Goal: Transaction & Acquisition: Obtain resource

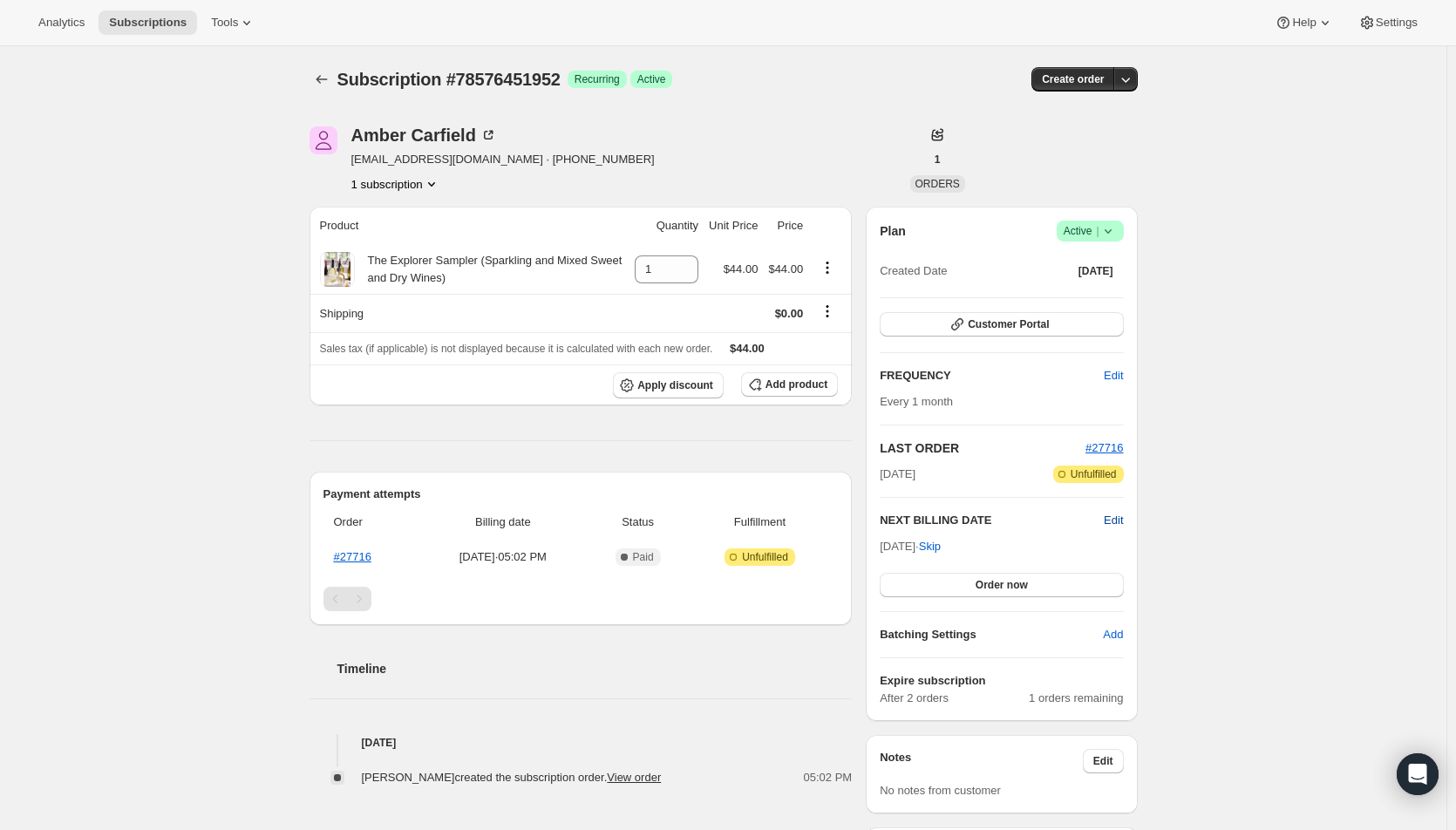
click at [1116, 521] on span "Edit" at bounding box center [1113, 520] width 19 height 17
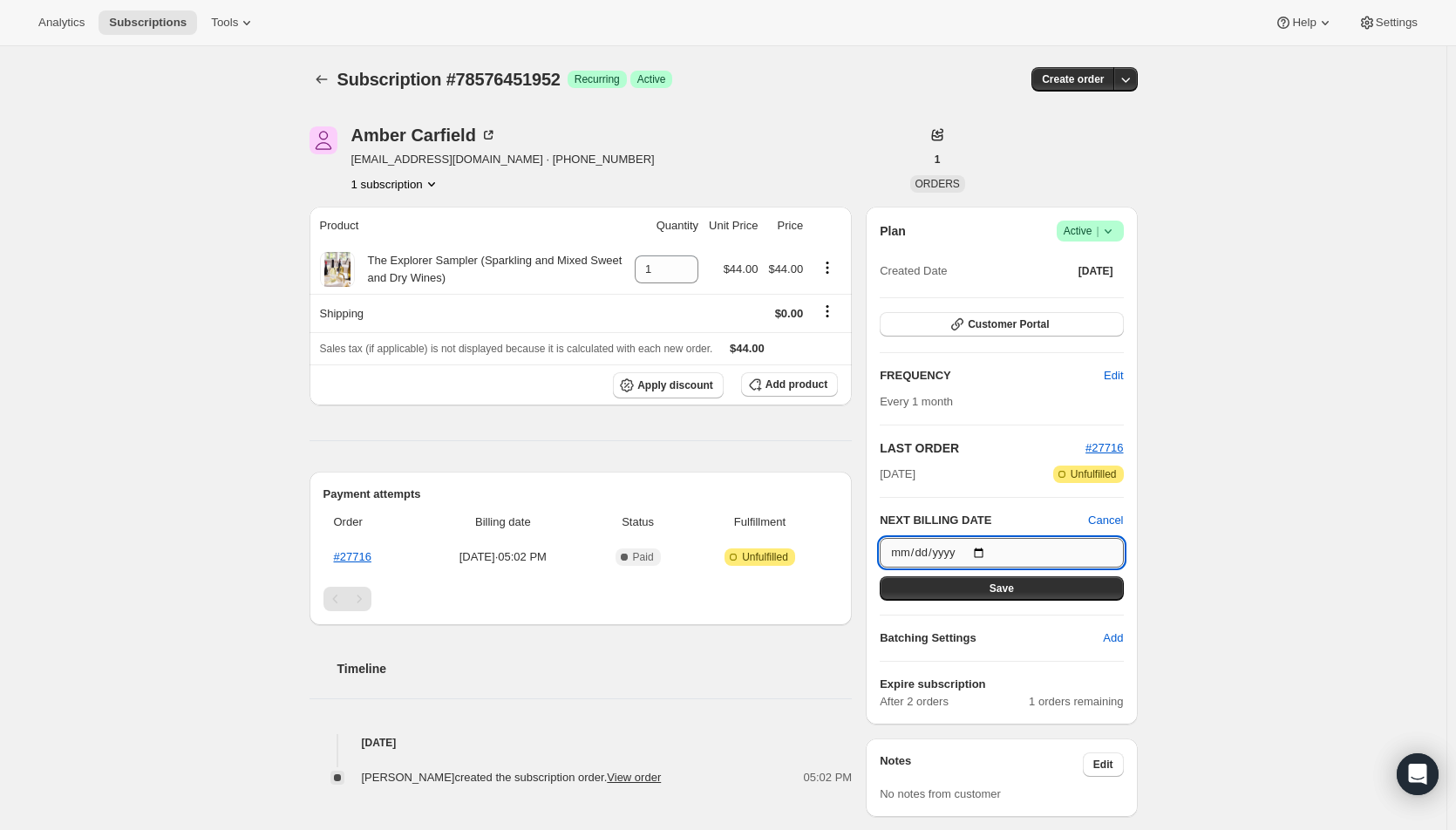
click at [986, 554] on input "2025-10-05" at bounding box center [1001, 553] width 243 height 30
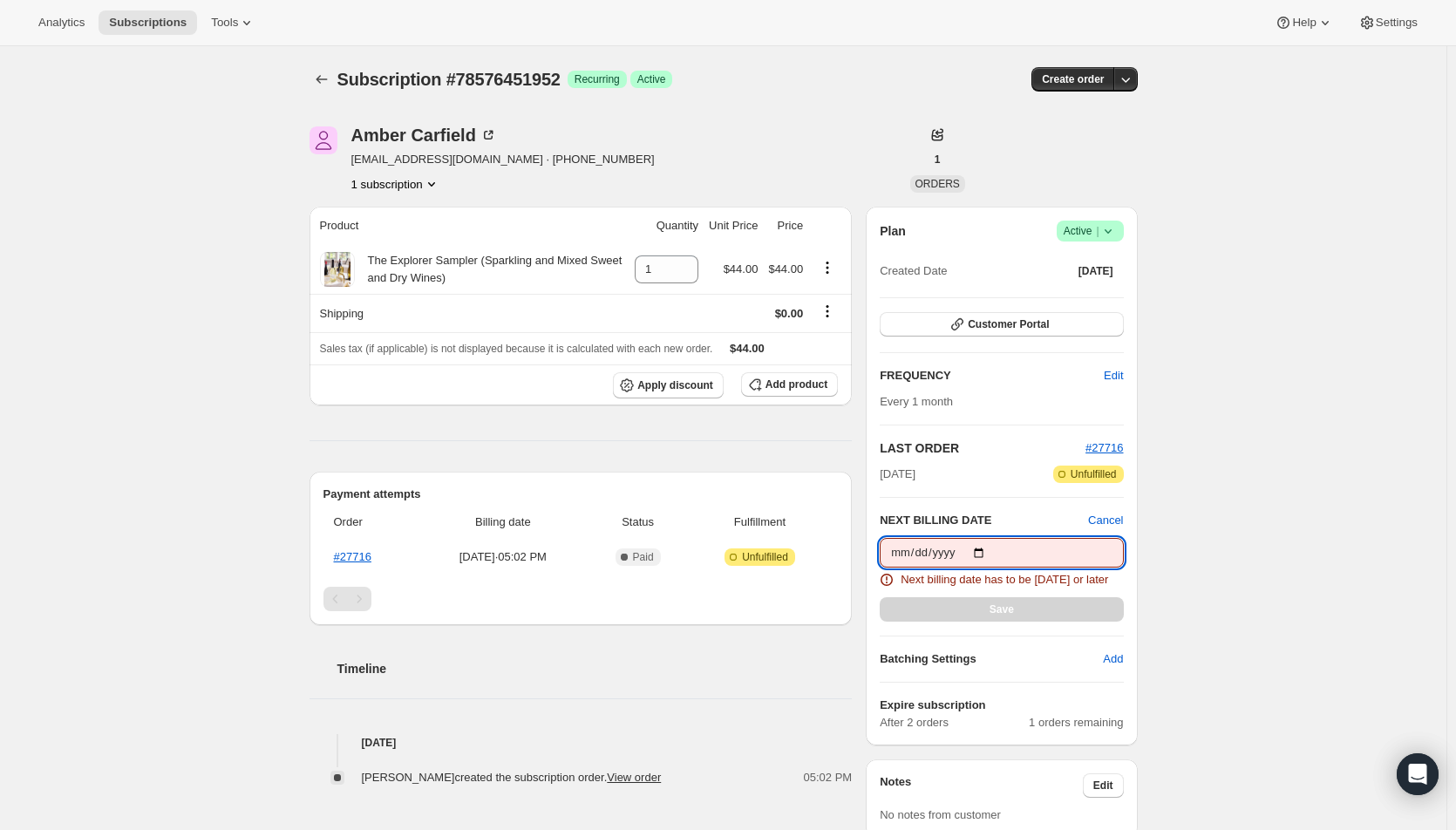
type input "2025-09-25"
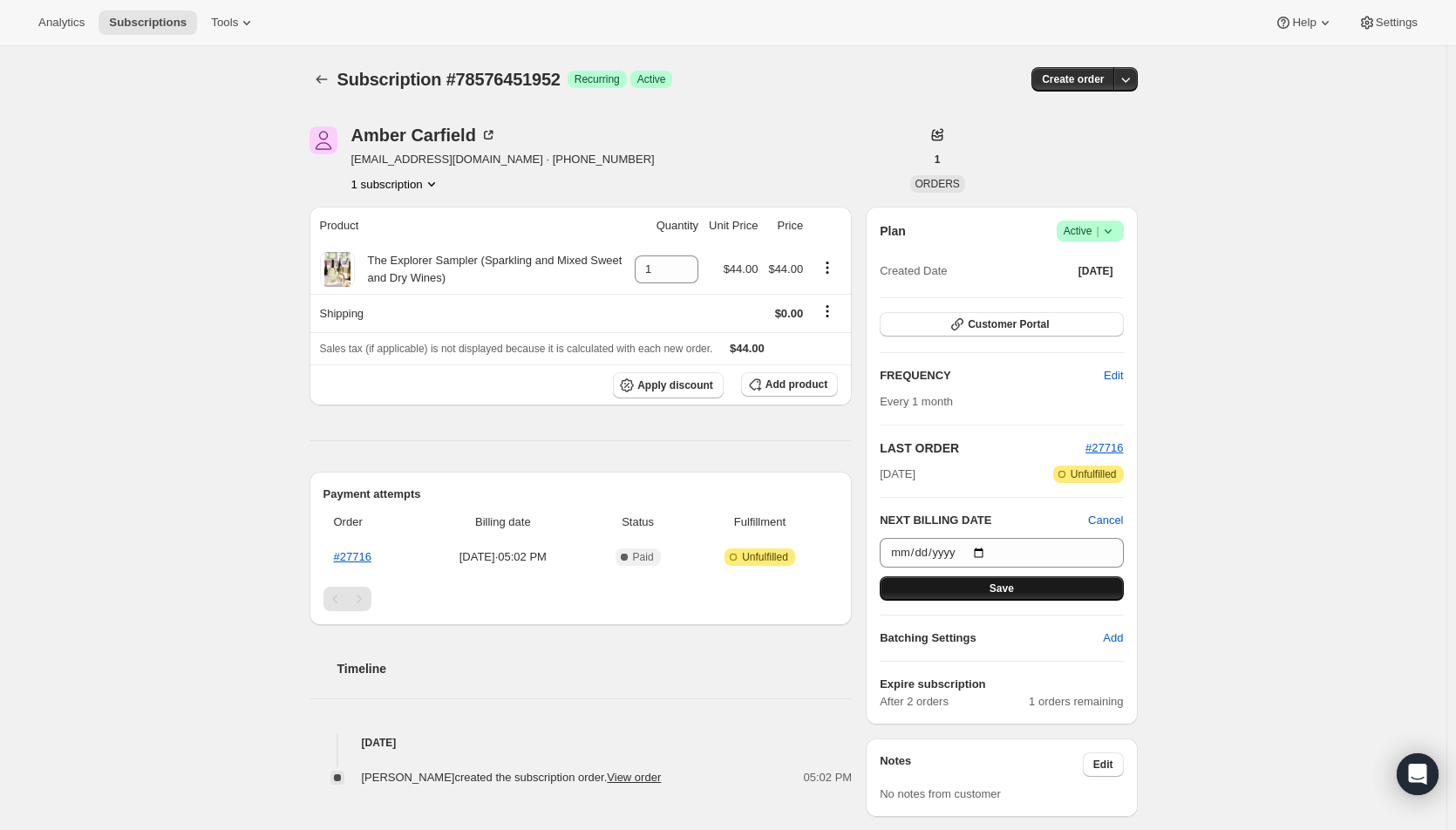
click at [1007, 588] on span "Save" at bounding box center [1001, 589] width 24 height 14
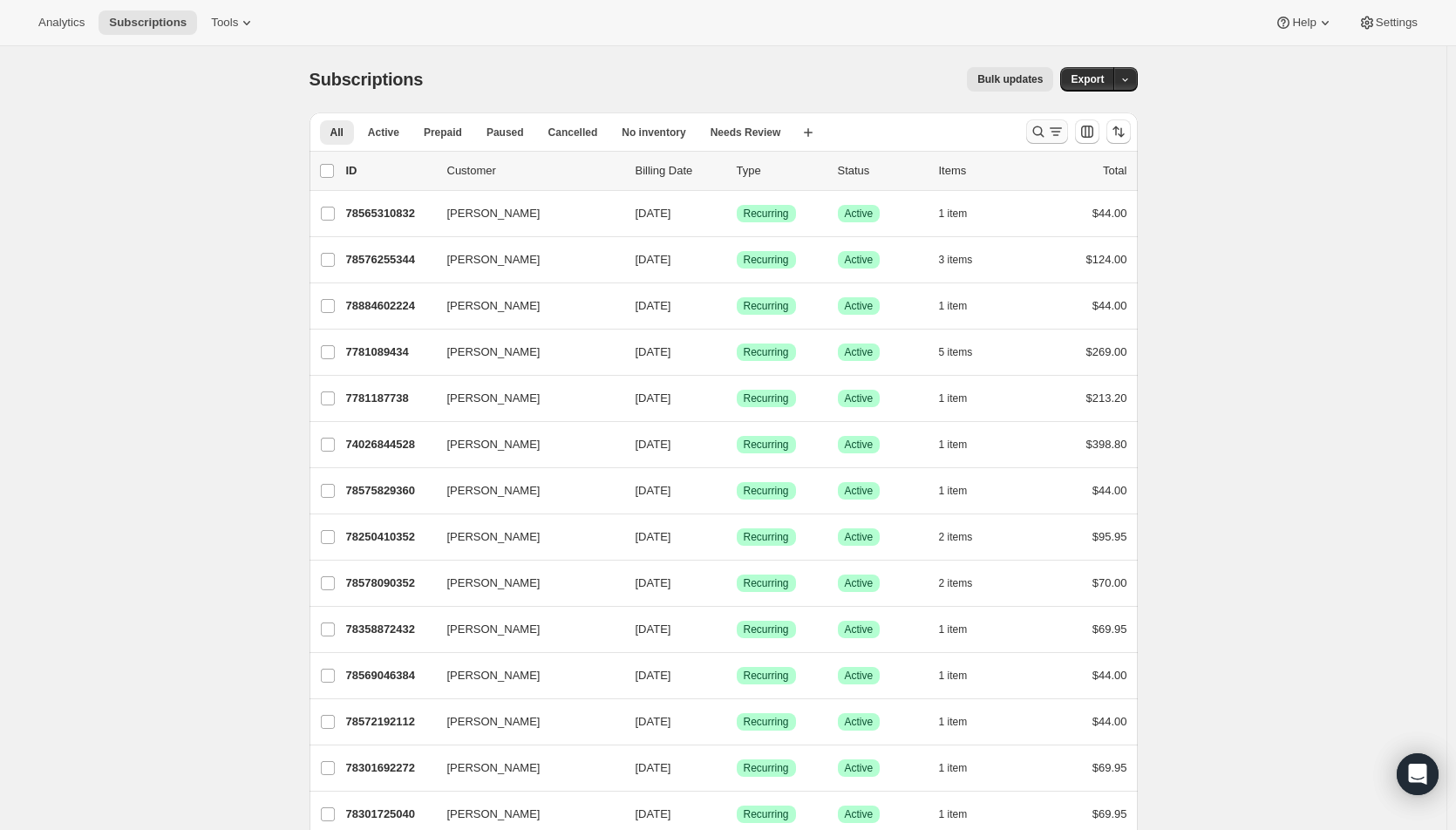
click at [1055, 129] on icon "Search and filter results" at bounding box center [1055, 132] width 17 height 17
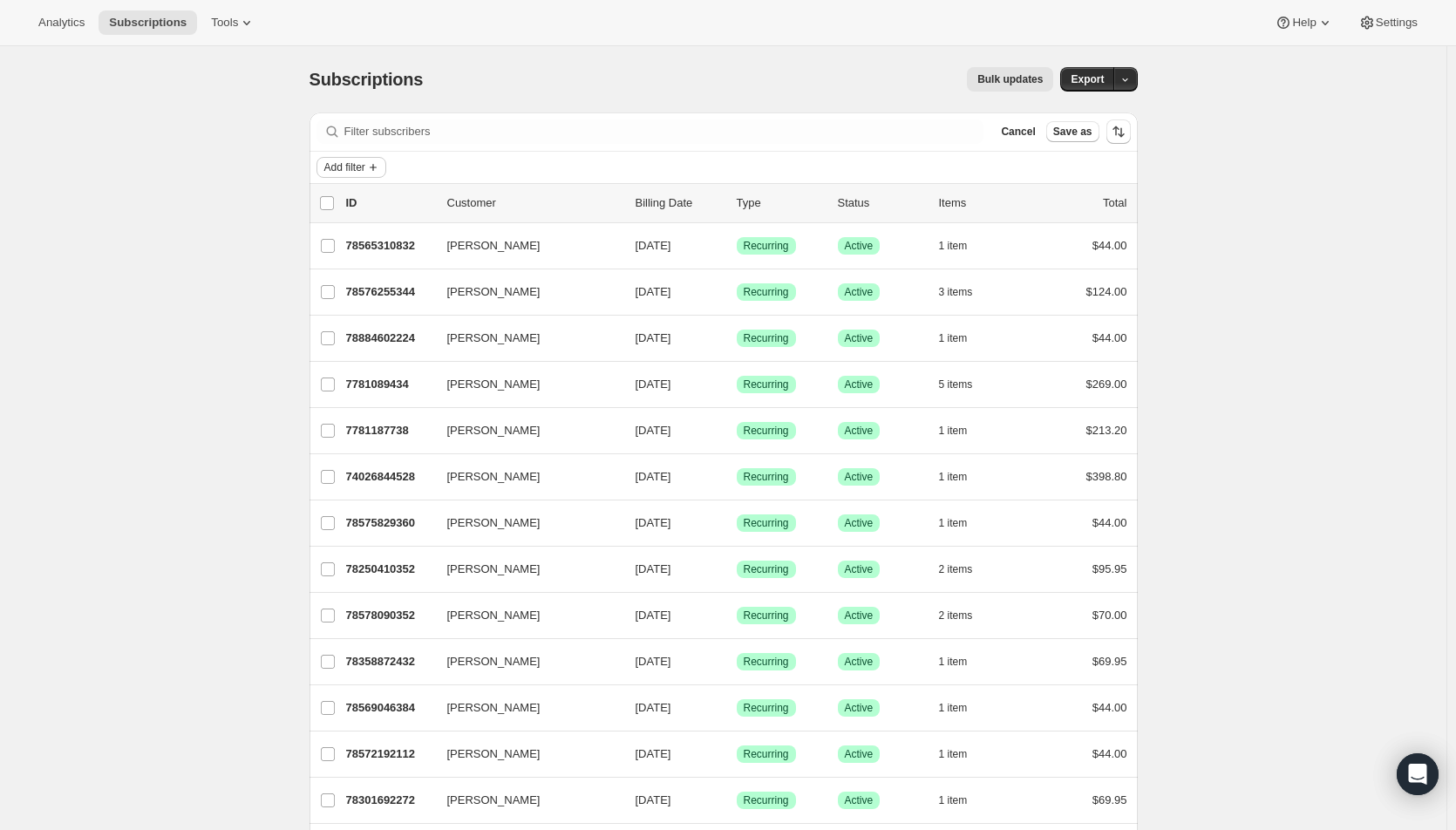
click at [380, 164] on icon "Add filter" at bounding box center [373, 167] width 14 height 14
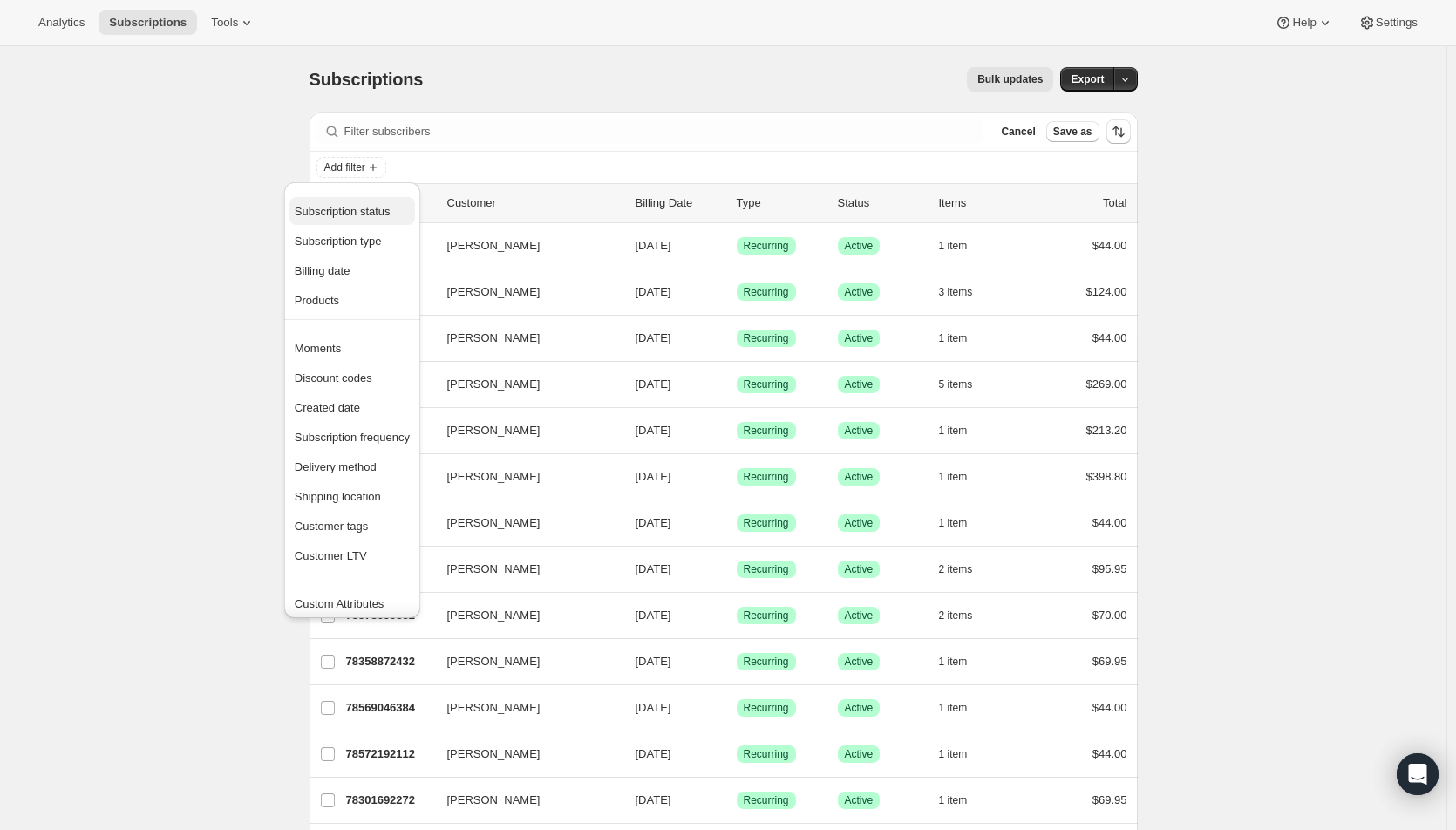
click at [373, 215] on span "Subscription status" at bounding box center [343, 211] width 96 height 13
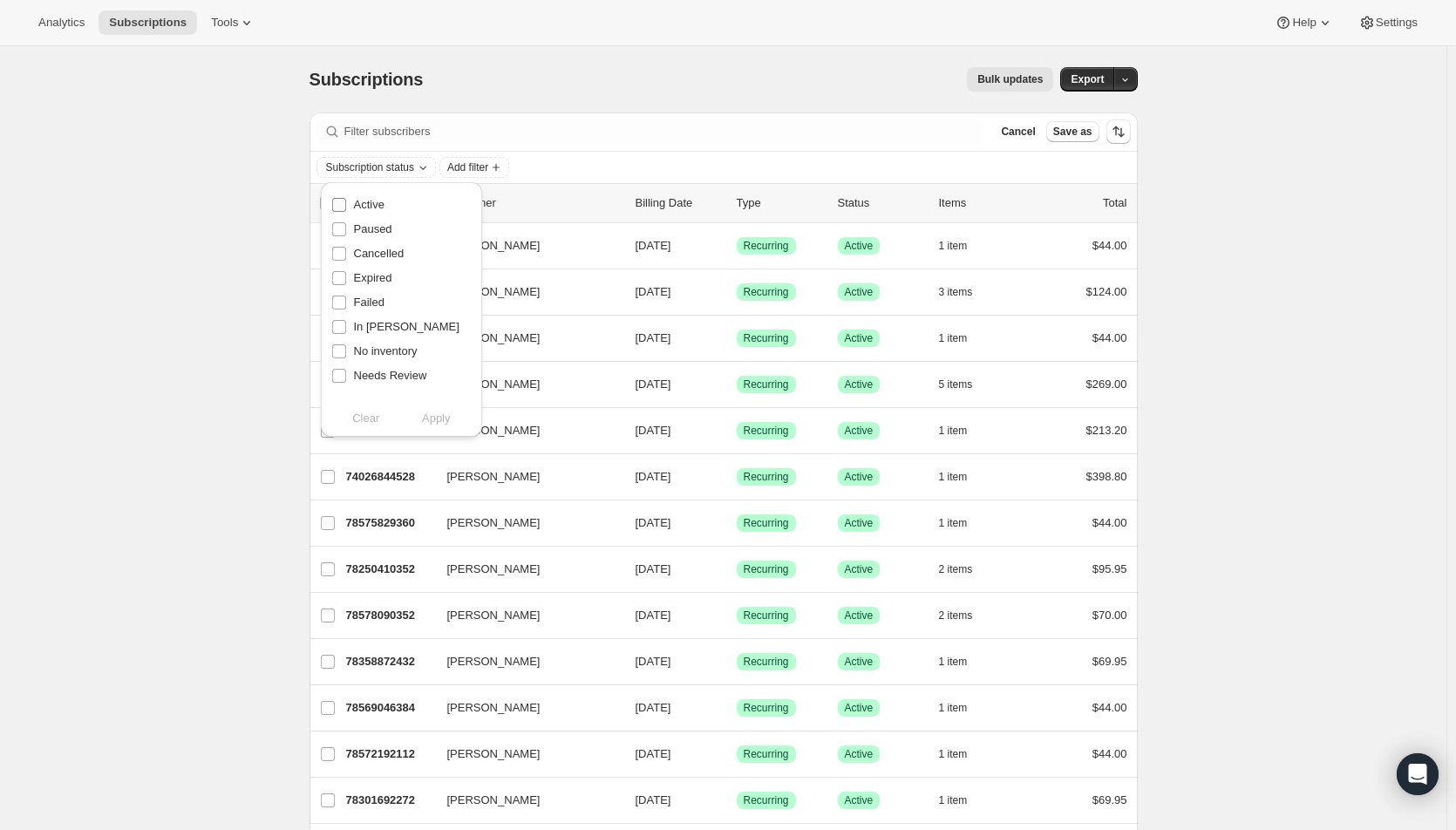
click at [363, 201] on span "Active" at bounding box center [369, 204] width 31 height 13
click at [346, 201] on input "Active" at bounding box center [339, 205] width 14 height 14
checkbox input "true"
click at [430, 414] on span "Apply" at bounding box center [435, 419] width 29 height 17
click at [492, 167] on span "Add filter" at bounding box center [471, 167] width 41 height 14
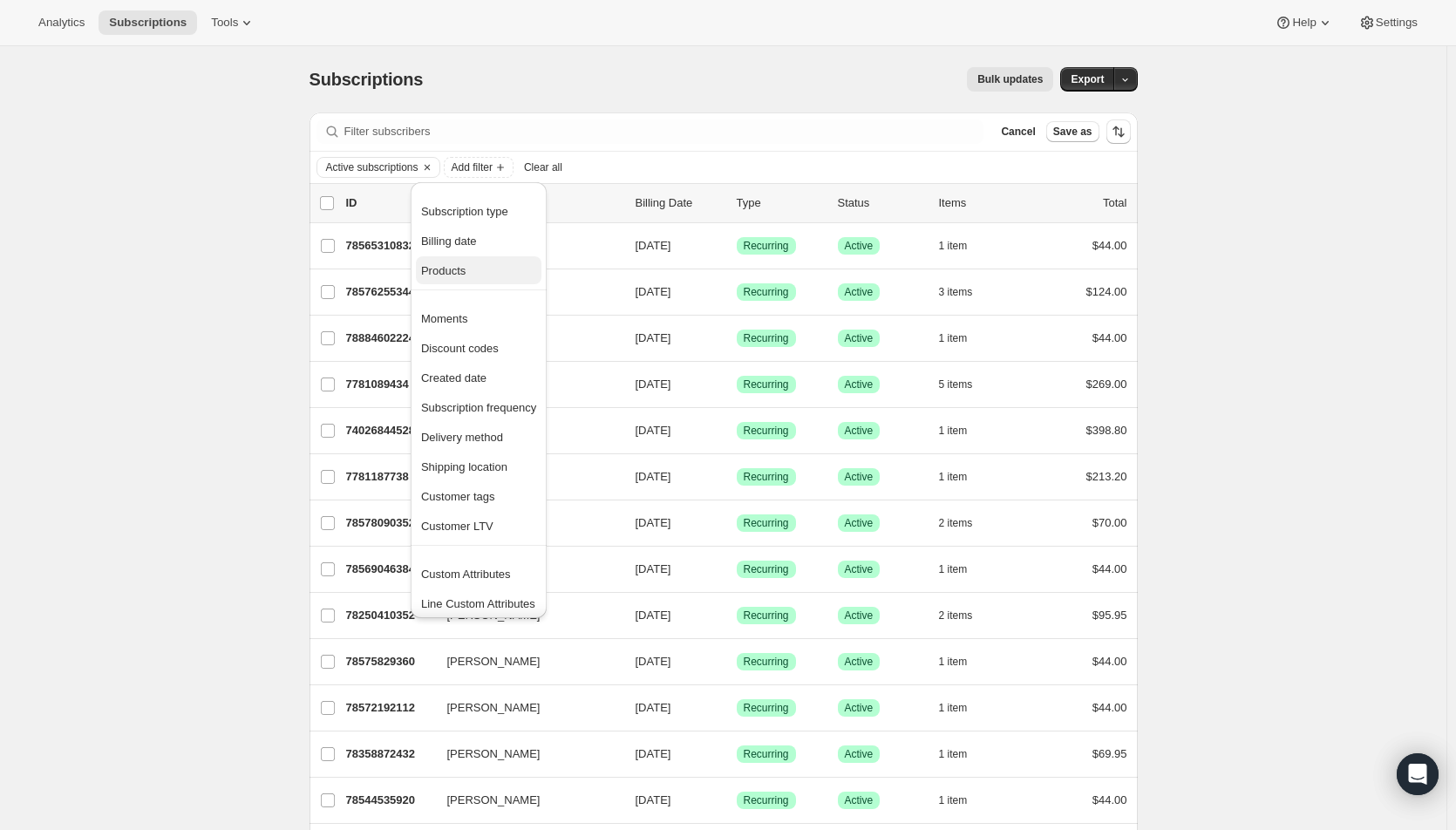
click at [454, 269] on span "Products" at bounding box center [442, 270] width 45 height 13
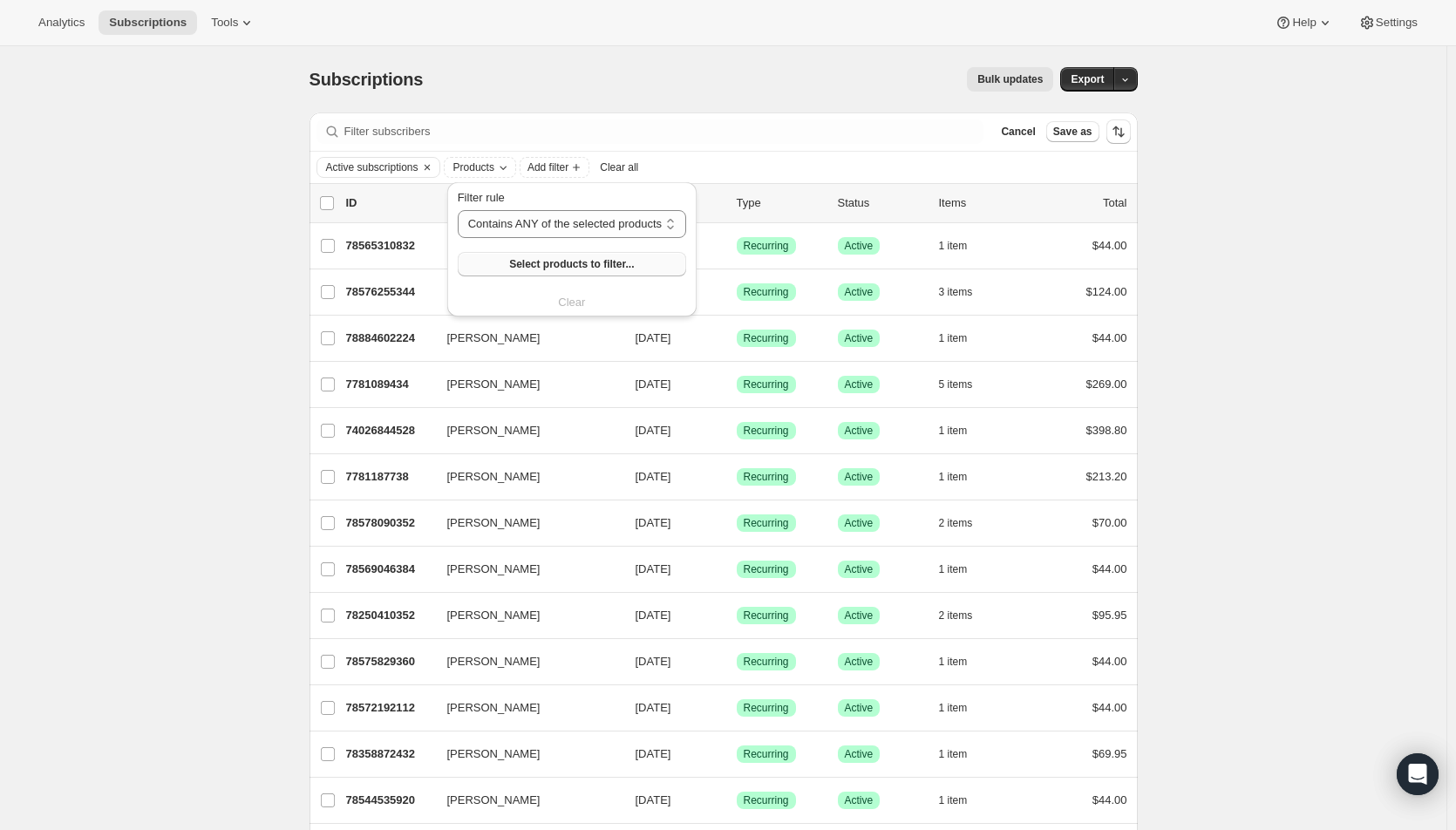
click at [533, 267] on span "Select products to filter..." at bounding box center [571, 264] width 125 height 14
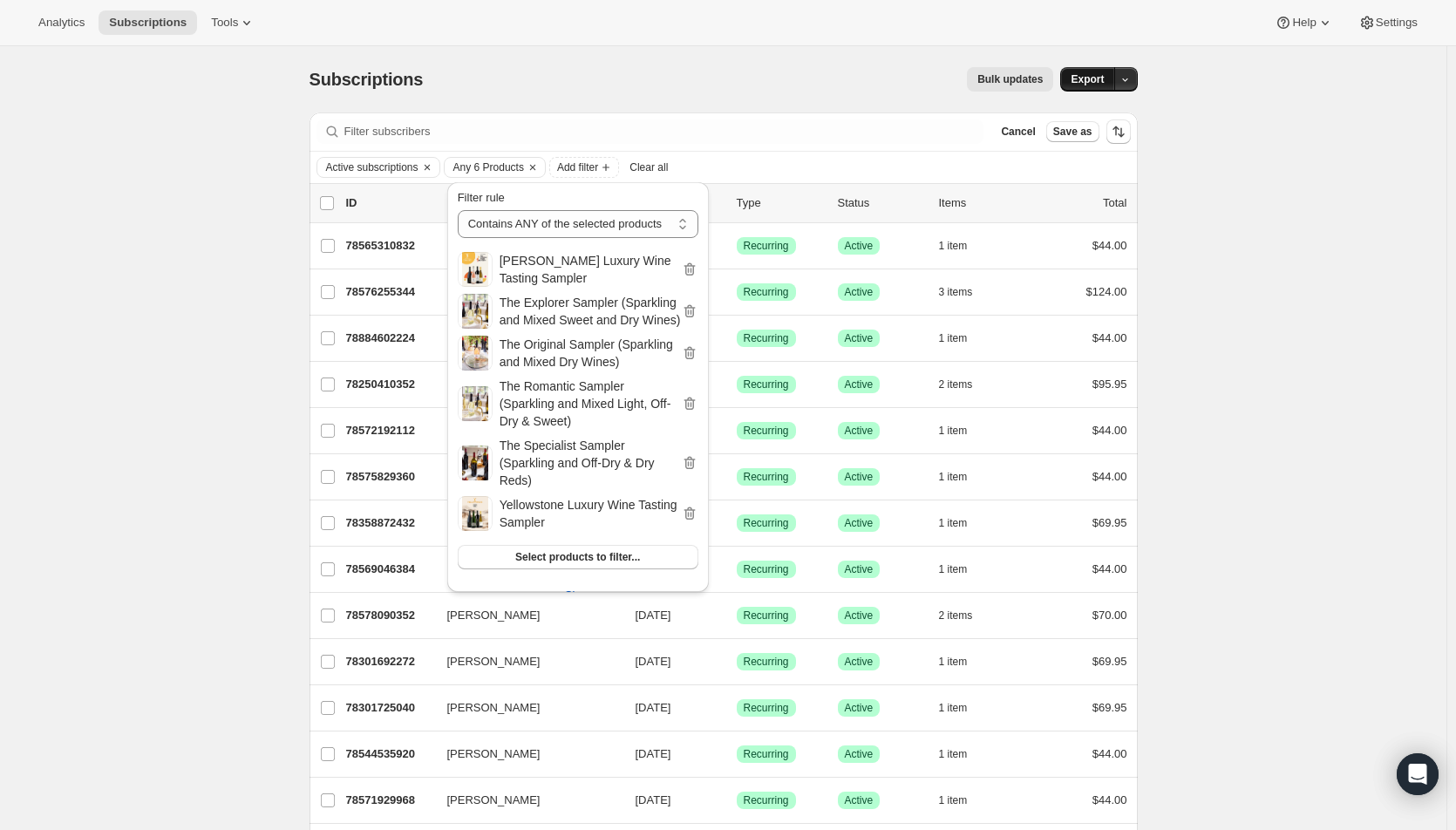
click at [1085, 85] on span "Export" at bounding box center [1087, 80] width 33 height 14
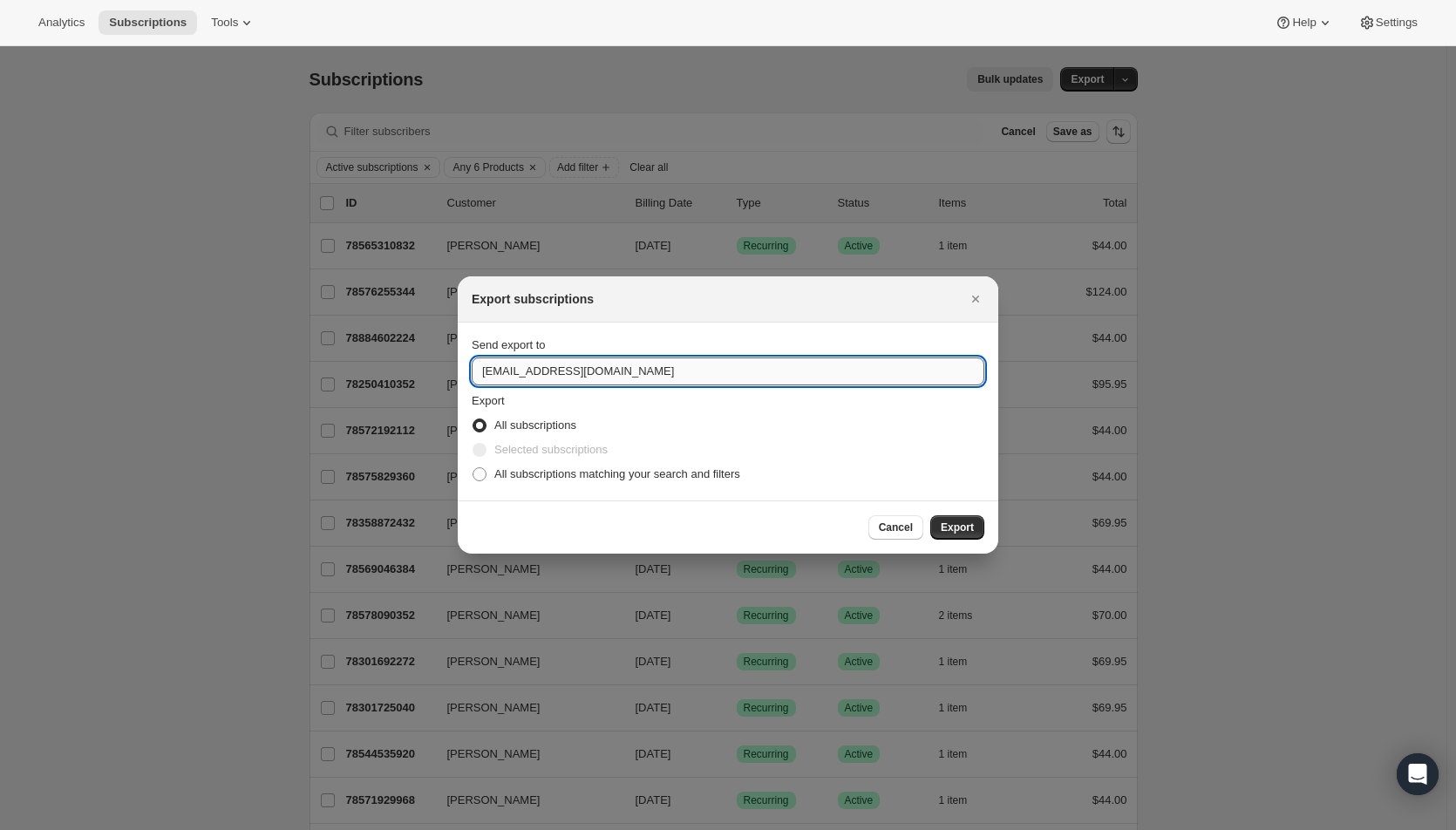
click at [471, 373] on input "hello@wineshopathome.com" at bounding box center [728, 372] width 512 height 28
type input "mfletcher@wineshopathome.com"
click at [562, 471] on span "All subscriptions matching your search and filters" at bounding box center [617, 473] width 246 height 13
click at [473, 468] on input "All subscriptions matching your search and filters" at bounding box center [472, 467] width 1 height 1
radio input "true"
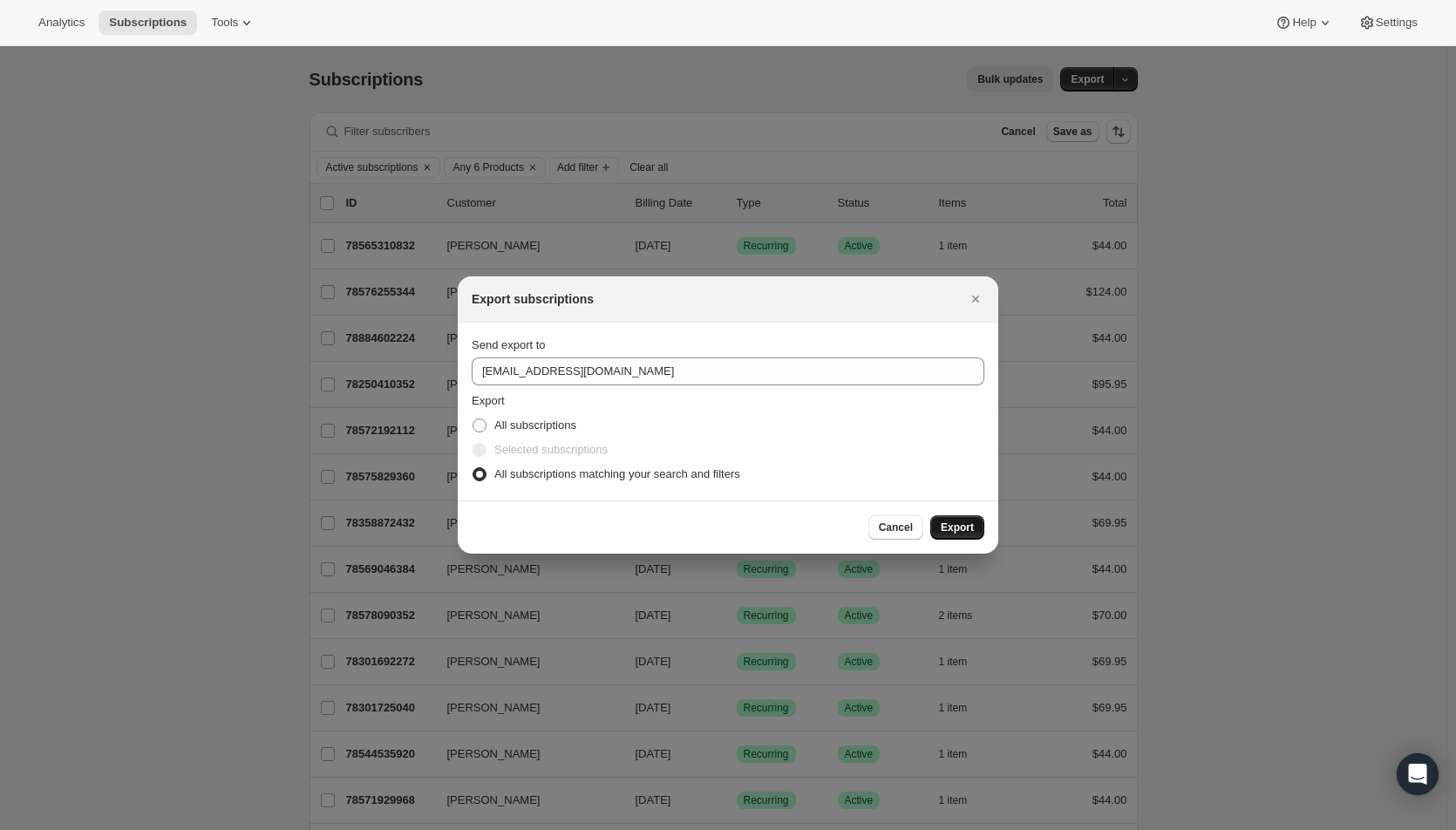
click at [960, 521] on span "Export" at bounding box center [958, 527] width 33 height 14
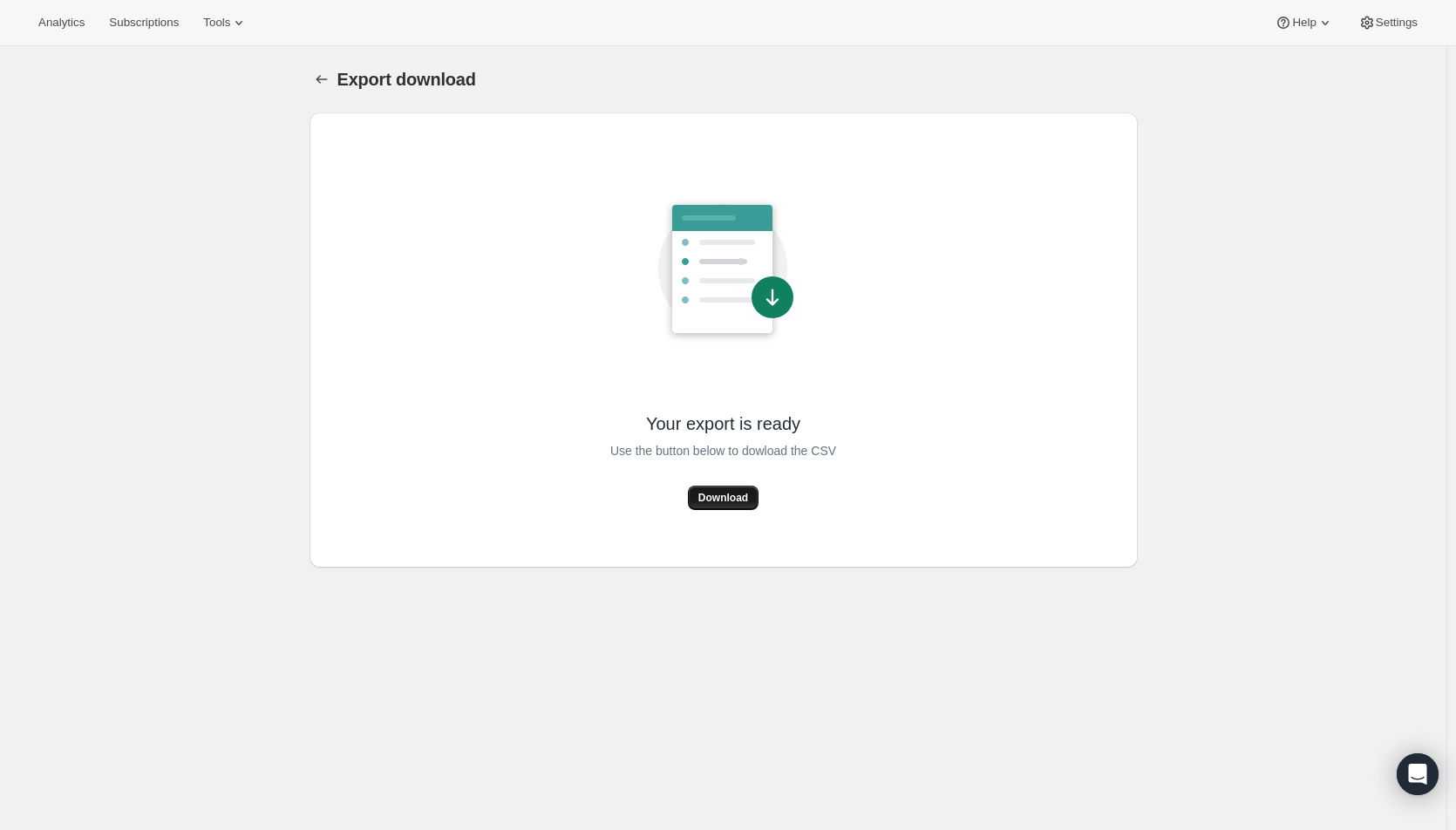
click at [727, 491] on button "Download" at bounding box center [723, 498] width 71 height 24
click at [1049, 672] on div "Export download. This page is ready Export download Your export is ready Use th…" at bounding box center [723, 461] width 1446 height 830
